Goal: Information Seeking & Learning: Learn about a topic

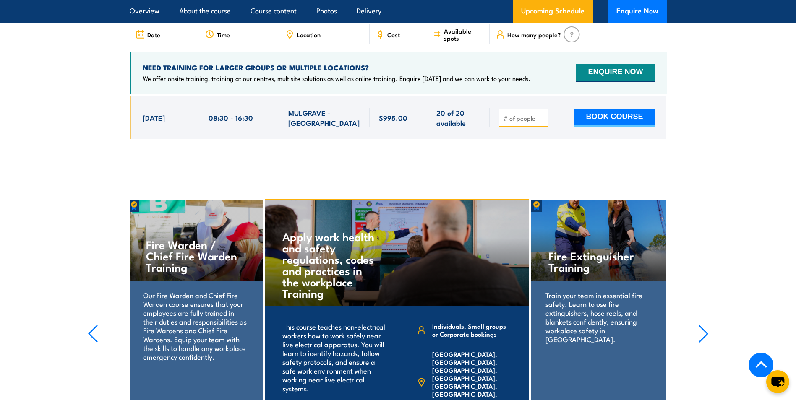
scroll to position [1476, 0]
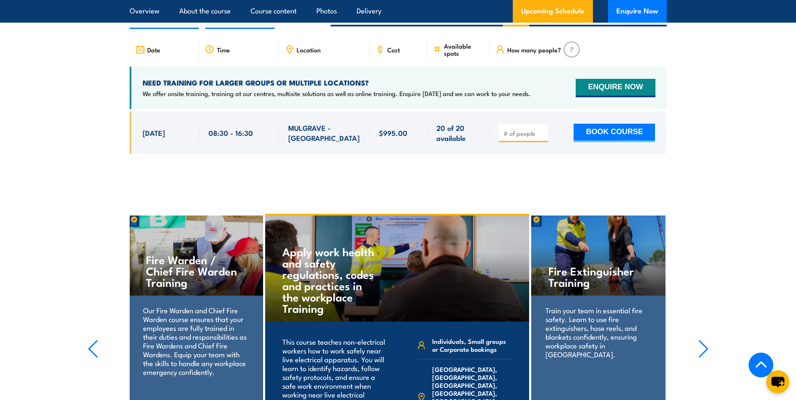
drag, startPoint x: 602, startPoint y: 117, endPoint x: 540, endPoint y: 142, distance: 67.0
click at [540, 142] on div at bounding box center [398, 139] width 537 height 55
click at [525, 129] on input "number" at bounding box center [525, 133] width 42 height 8
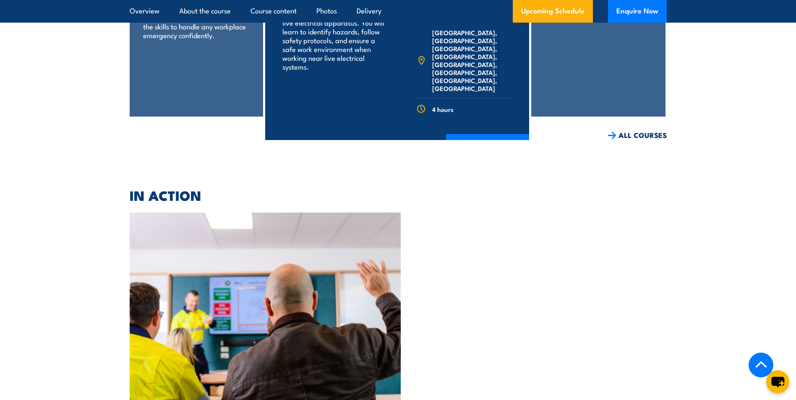
scroll to position [1853, 0]
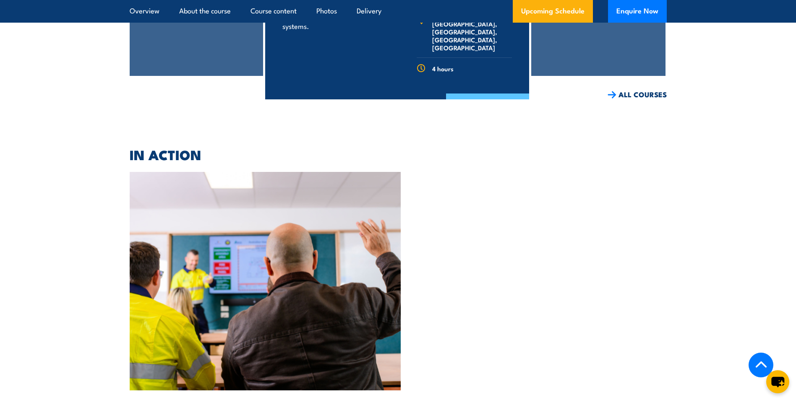
click at [499, 94] on link "COURSE DETAILS" at bounding box center [487, 105] width 83 height 22
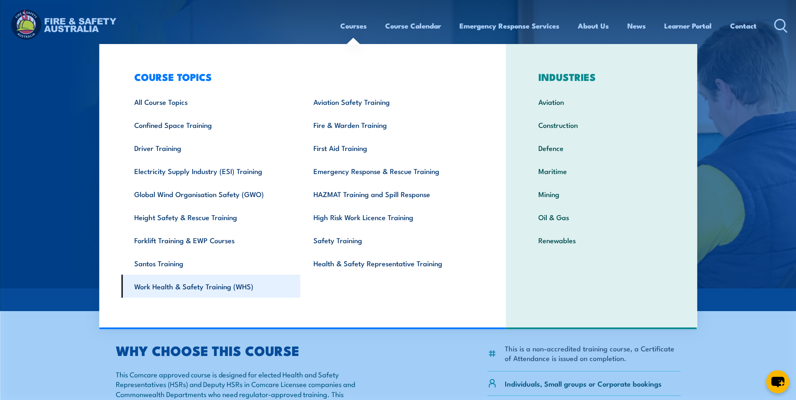
click at [209, 289] on link "Work Health & Safety Training (WHS)" at bounding box center [210, 286] width 179 height 23
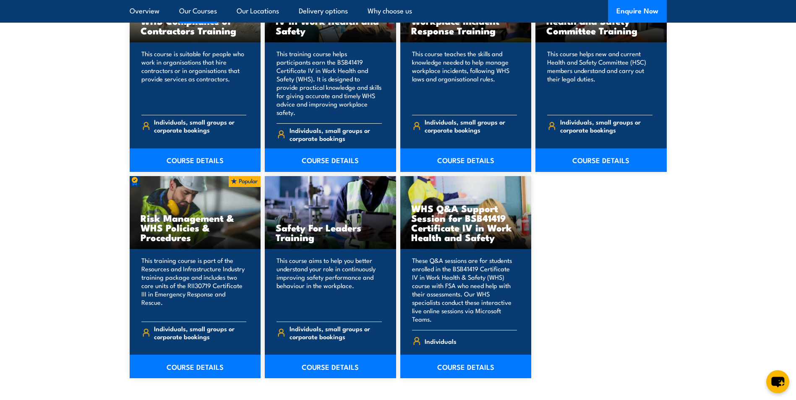
scroll to position [755, 0]
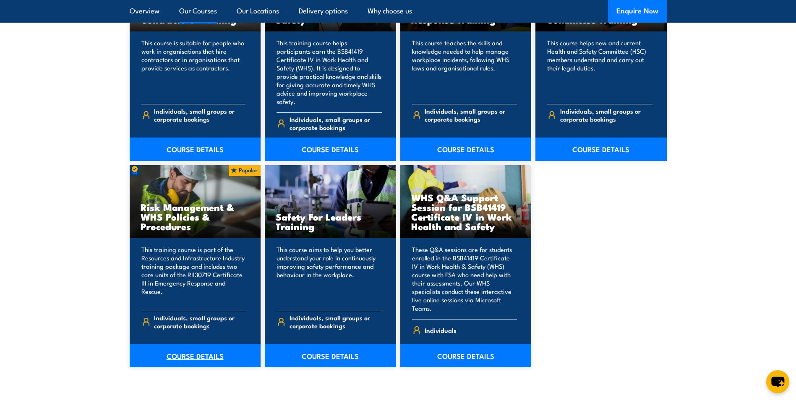
click at [168, 344] on link "COURSE DETAILS" at bounding box center [195, 355] width 131 height 23
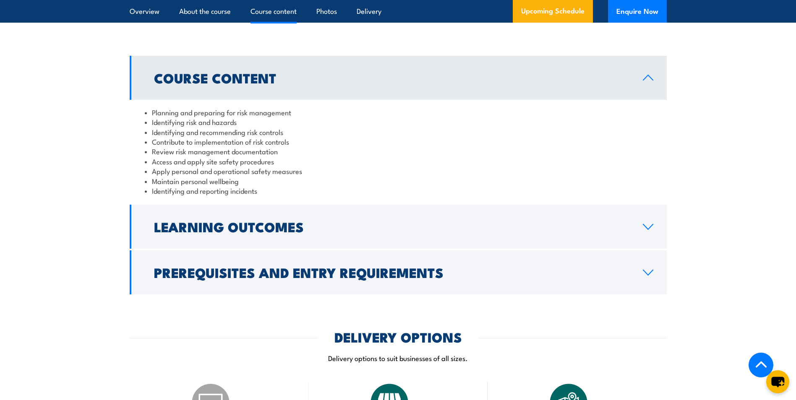
scroll to position [755, 0]
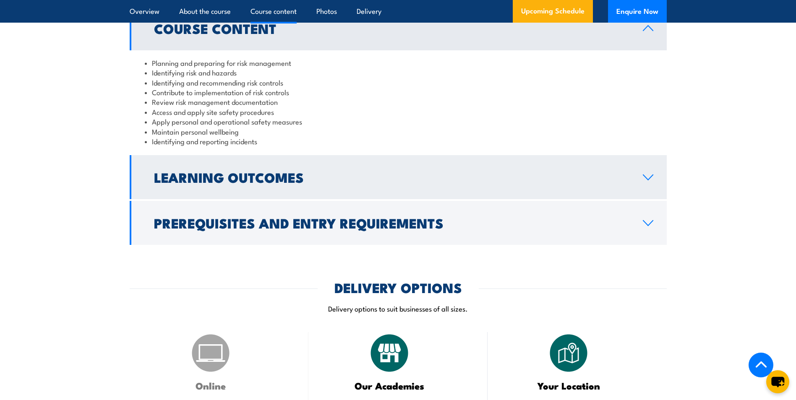
click at [378, 199] on link "Learning Outcomes" at bounding box center [398, 177] width 537 height 44
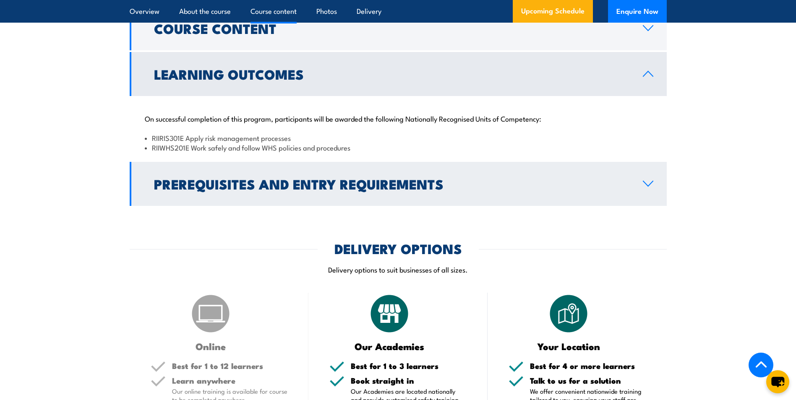
click at [385, 190] on h2 "Prerequisites and Entry Requirements" at bounding box center [391, 184] width 475 height 12
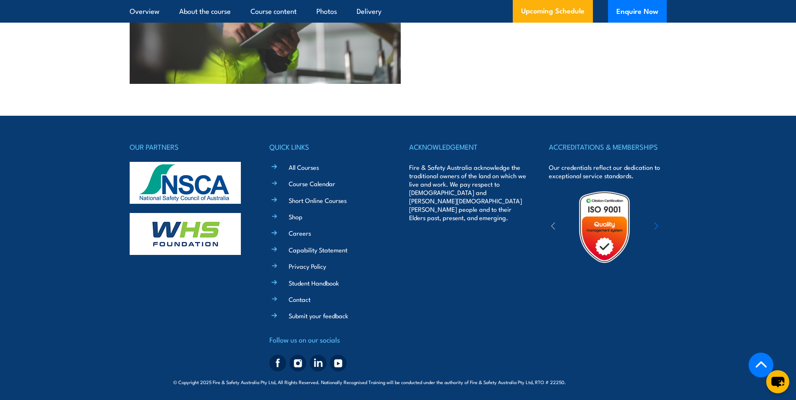
scroll to position [2144, 0]
